Goal: Transaction & Acquisition: Purchase product/service

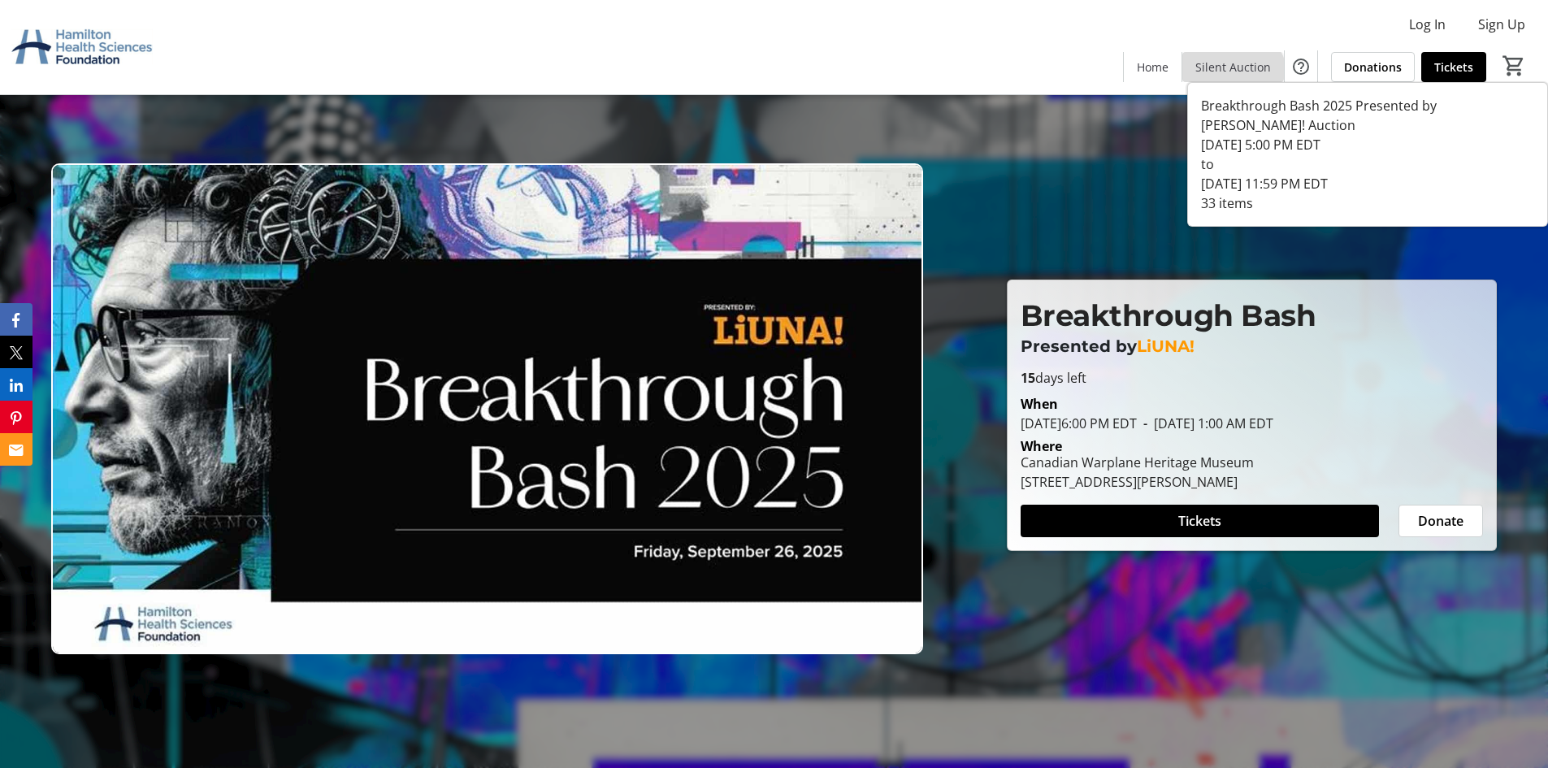
click at [1230, 80] on span at bounding box center [1233, 66] width 102 height 39
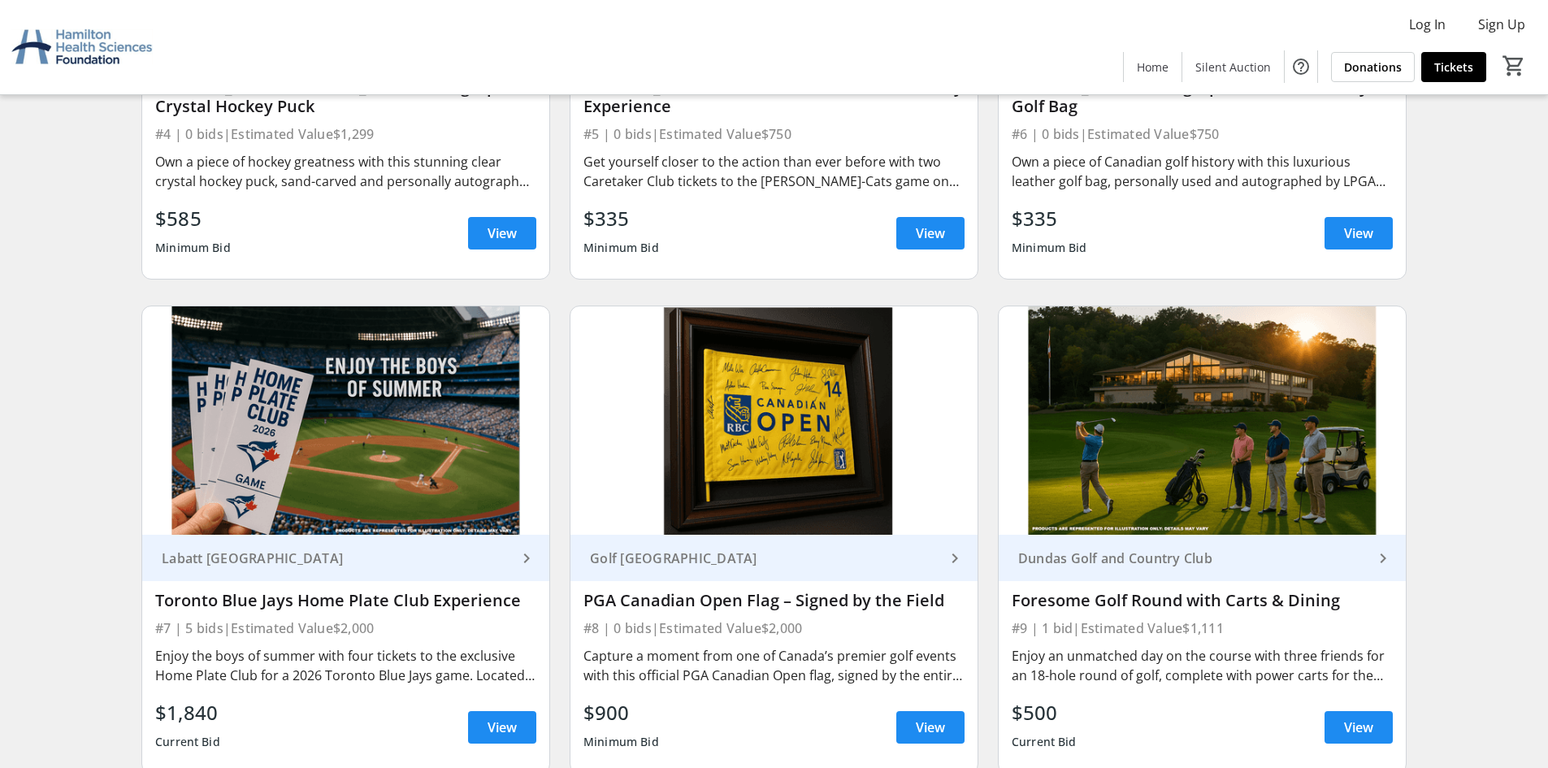
scroll to position [1138, 0]
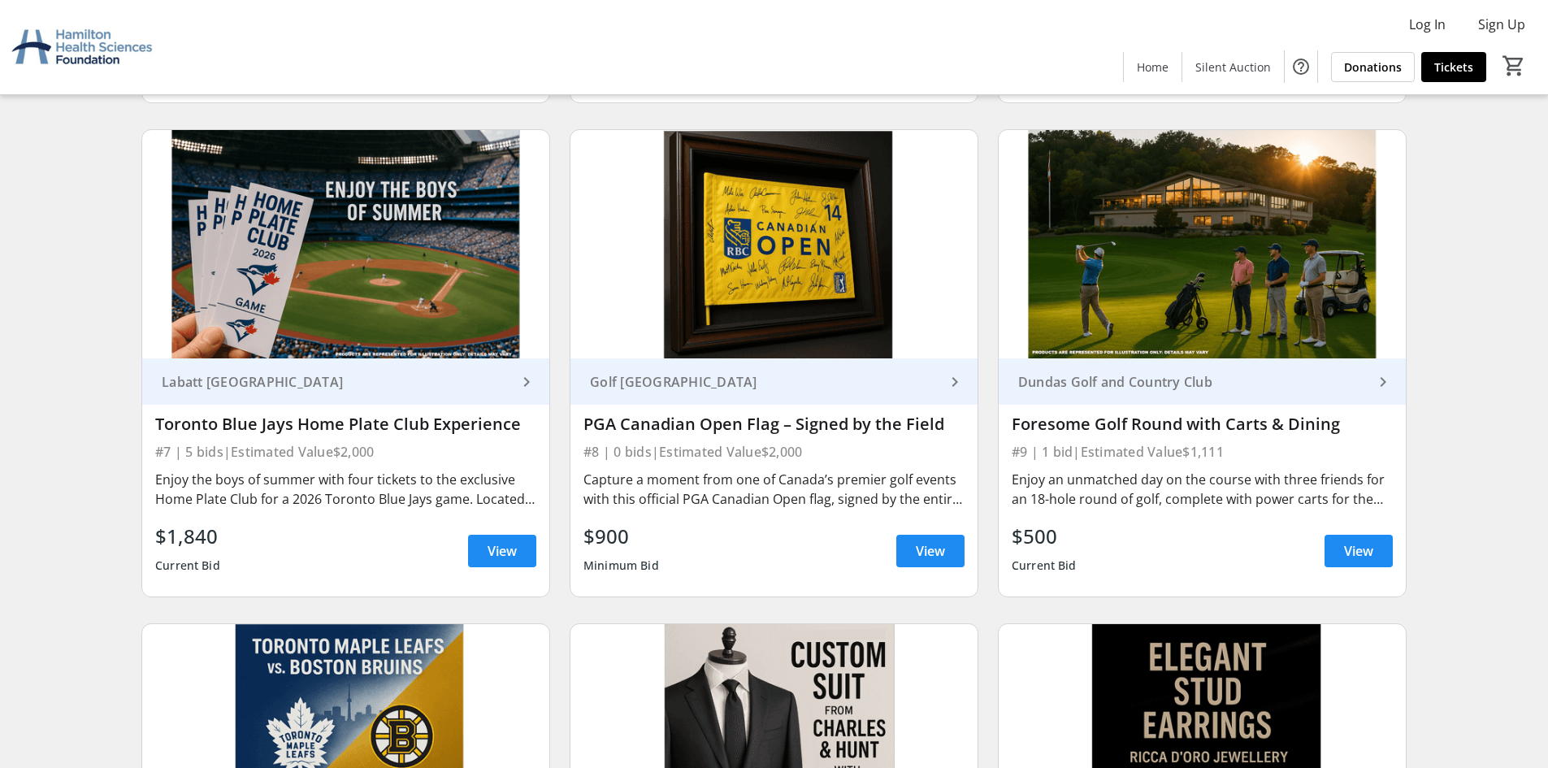
click at [378, 332] on img at bounding box center [345, 244] width 407 height 229
click at [499, 544] on span "View" at bounding box center [502, 551] width 29 height 20
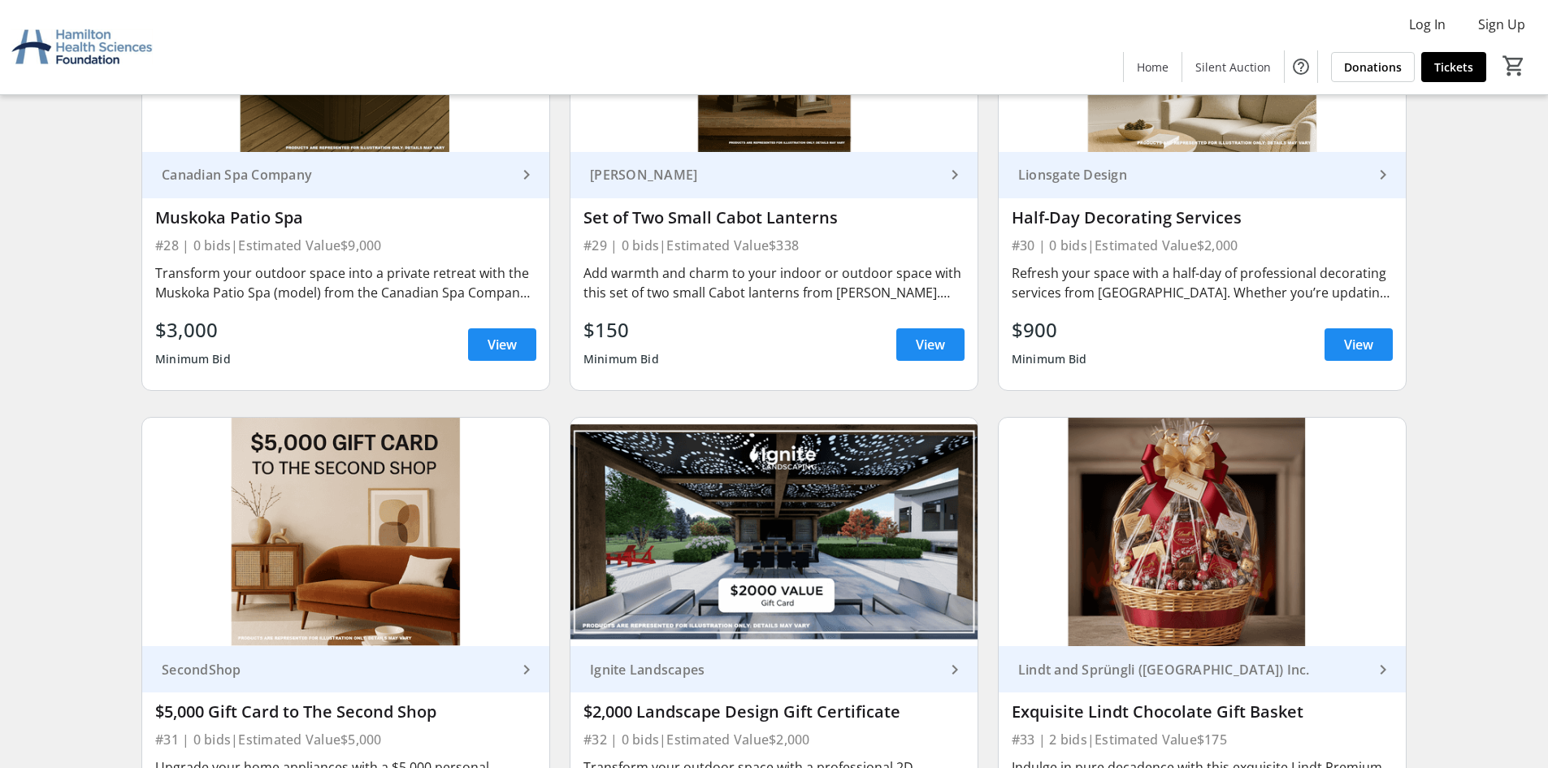
scroll to position [5071, 0]
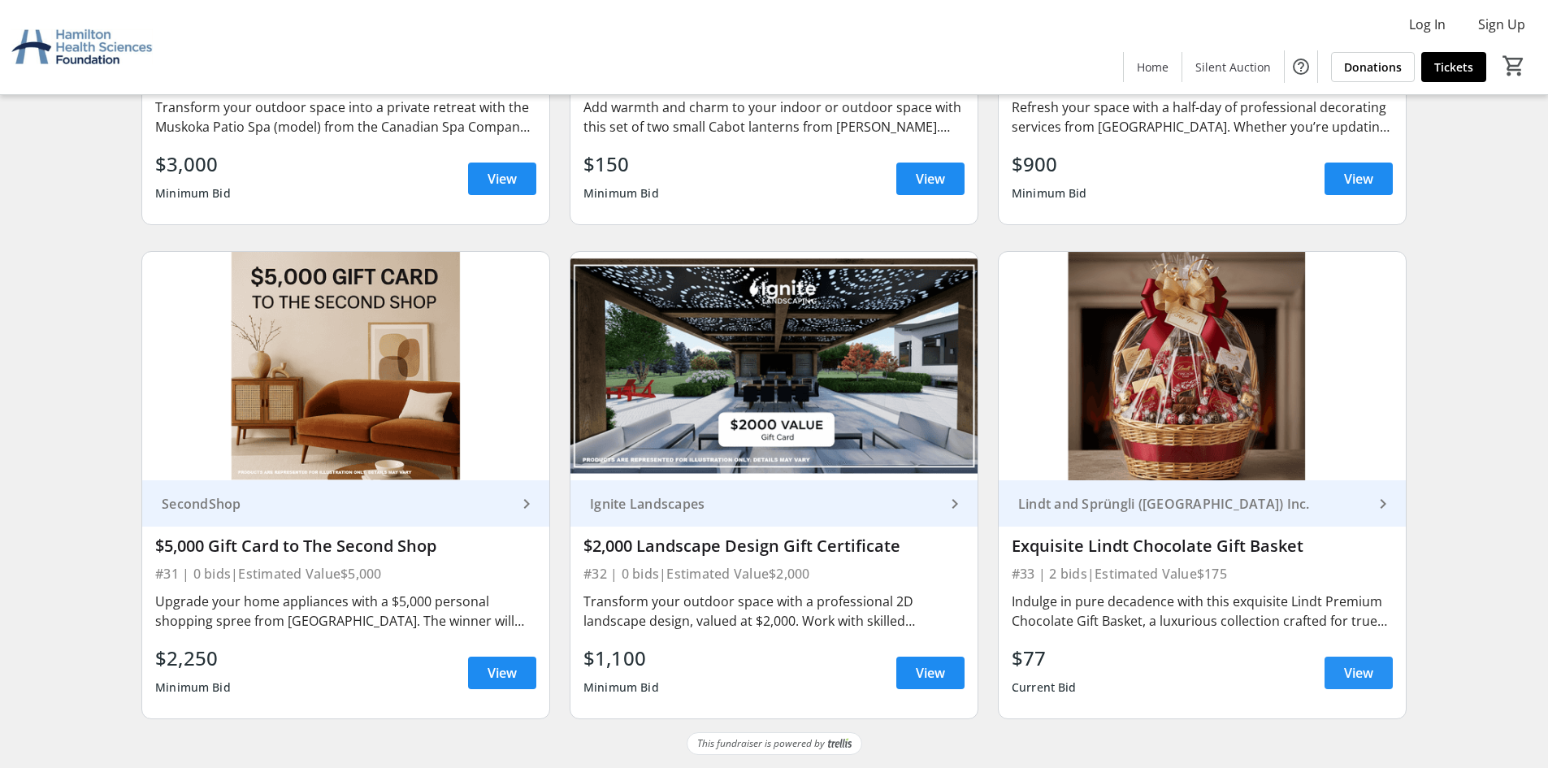
click at [1355, 684] on span at bounding box center [1359, 672] width 68 height 39
